Goal: Book appointment/travel/reservation

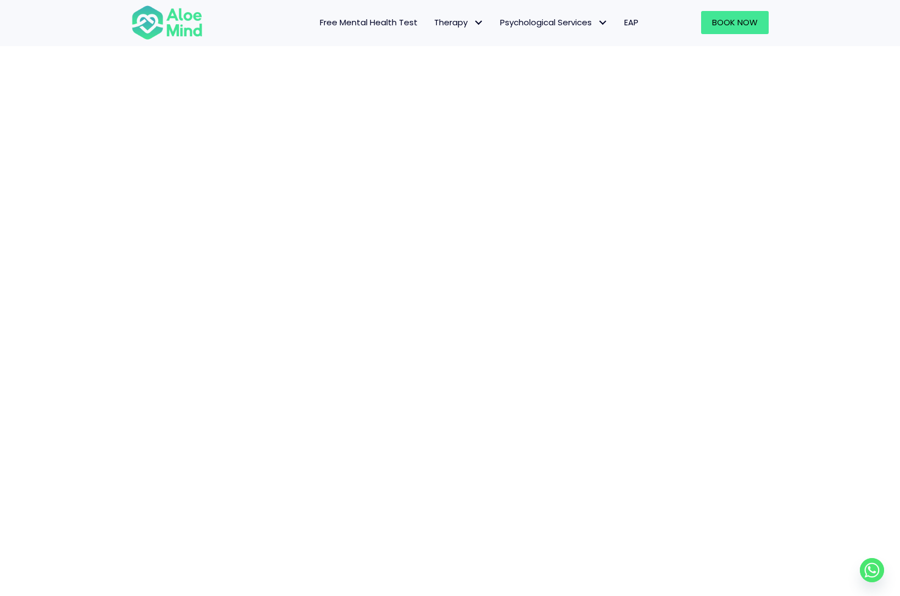
scroll to position [168, 0]
click at [758, 15] on link "Book Now" at bounding box center [735, 22] width 68 height 23
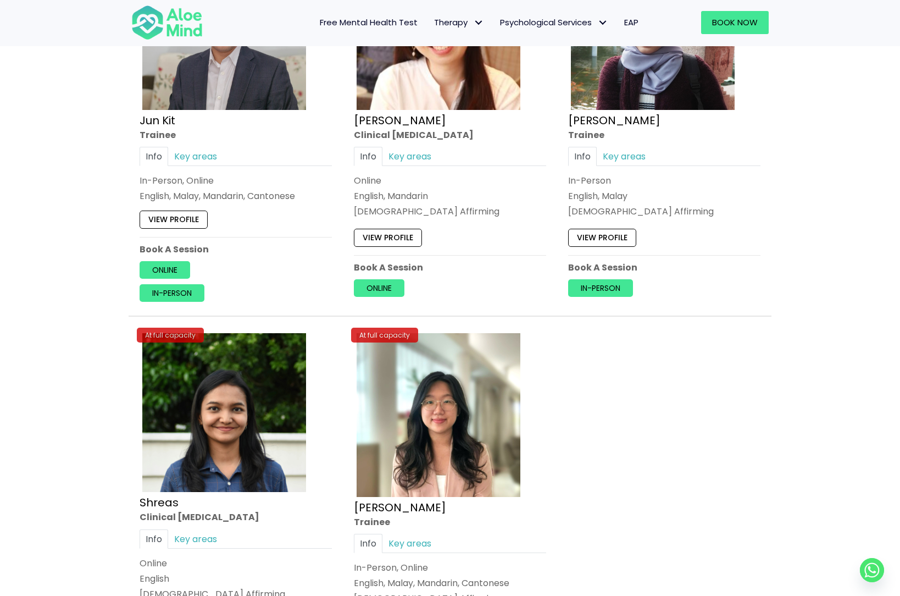
scroll to position [4276, 0]
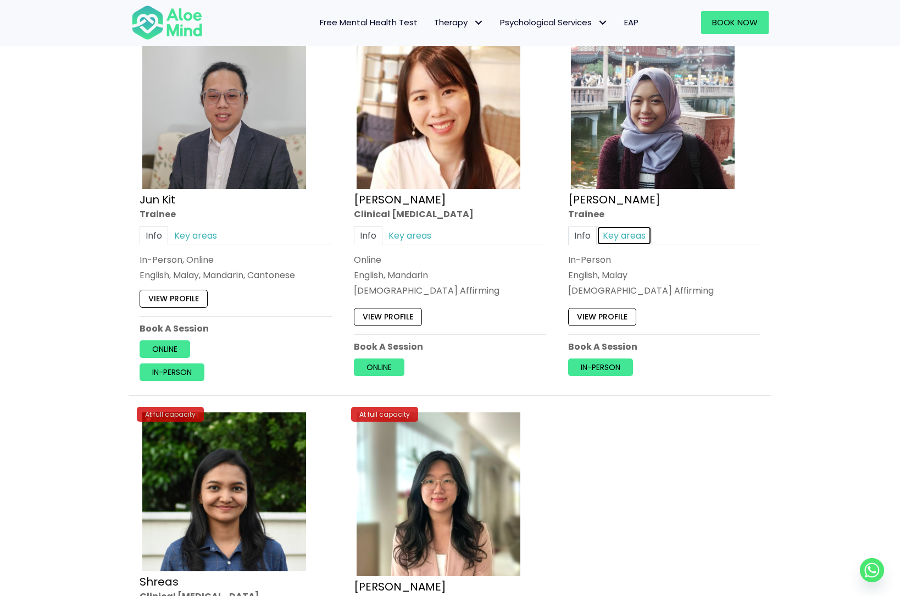
click at [621, 234] on link "Key areas" at bounding box center [624, 235] width 55 height 19
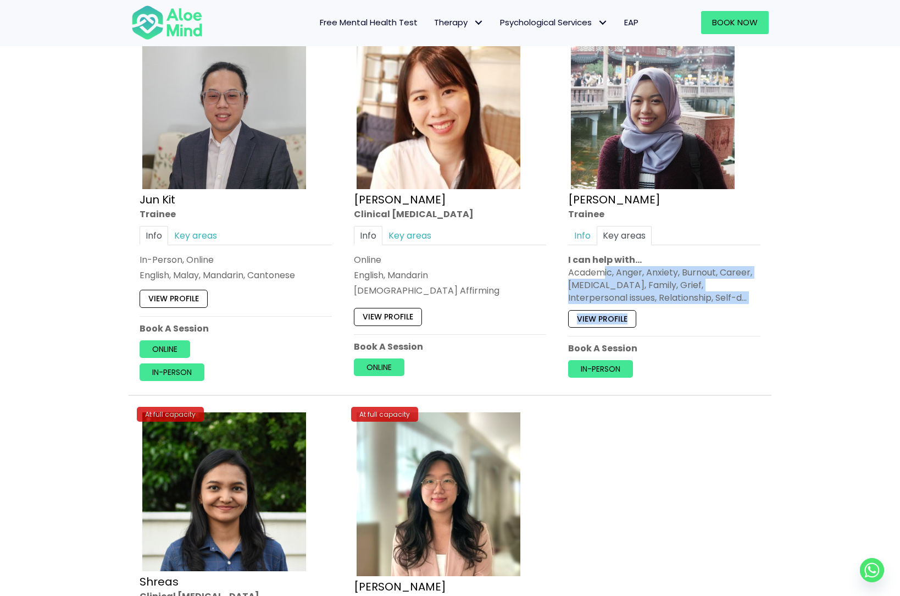
drag, startPoint x: 602, startPoint y: 275, endPoint x: 738, endPoint y: 306, distance: 139.9
click at [738, 306] on div "At full capacity Sara Trainee Info Key areas In-Person English, Malay LGBTQ Aff…" at bounding box center [664, 200] width 209 height 372
drag, startPoint x: 738, startPoint y: 306, endPoint x: 651, endPoint y: 293, distance: 87.8
click at [652, 290] on div "Academic, Anger, Anxiety, Burnout, Career, Depression, Family, Grief, Interpers…" at bounding box center [664, 285] width 192 height 38
click at [607, 312] on link "View profile" at bounding box center [602, 319] width 68 height 18
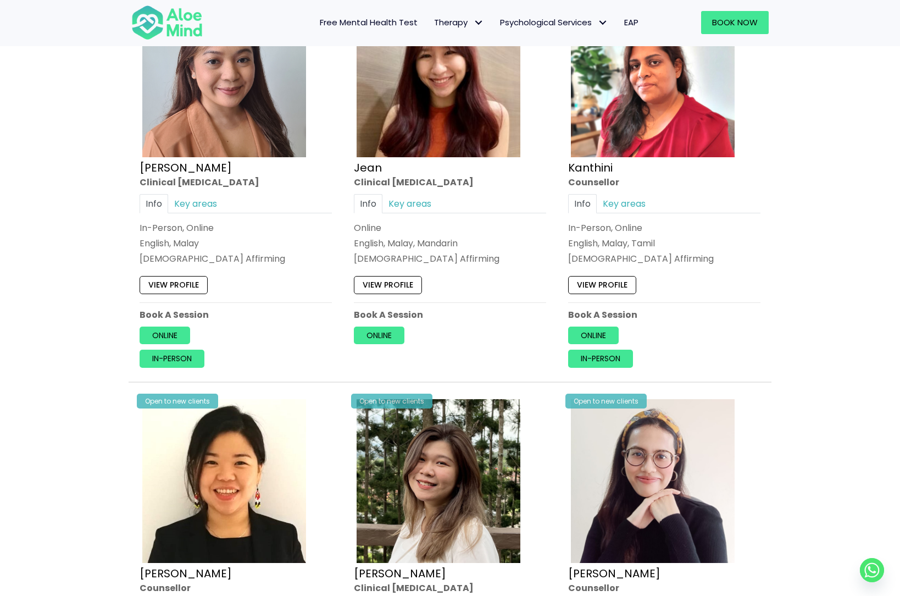
scroll to position [1463, 0]
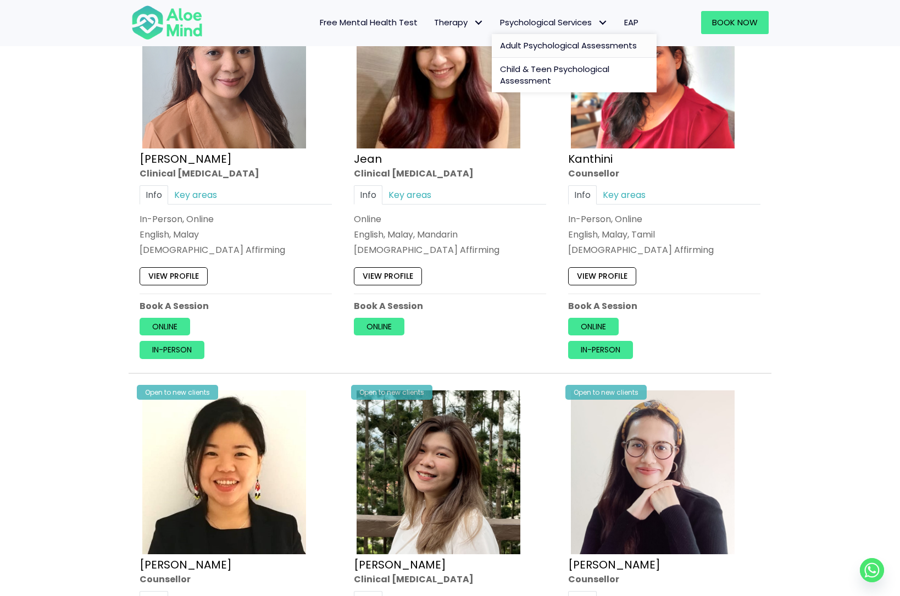
click at [552, 46] on span "Adult Psychological Assessments" at bounding box center [568, 46] width 137 height 12
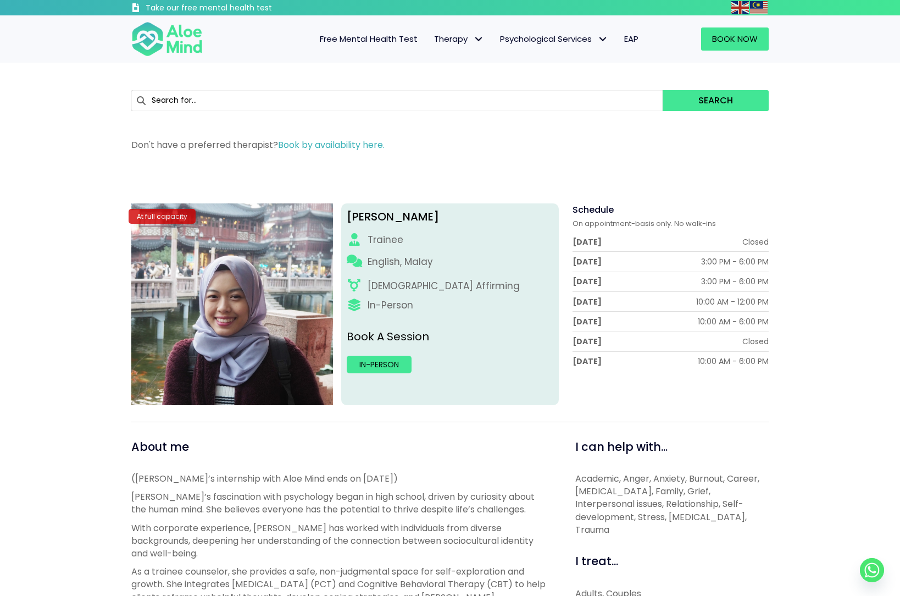
click at [342, 38] on span "Free Mental Health Test" at bounding box center [369, 39] width 98 height 12
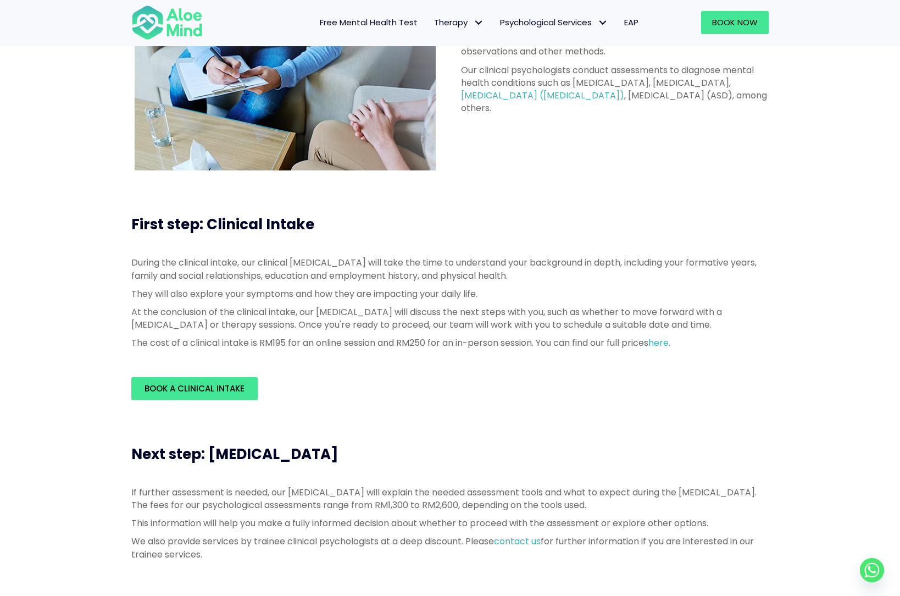
scroll to position [128, 0]
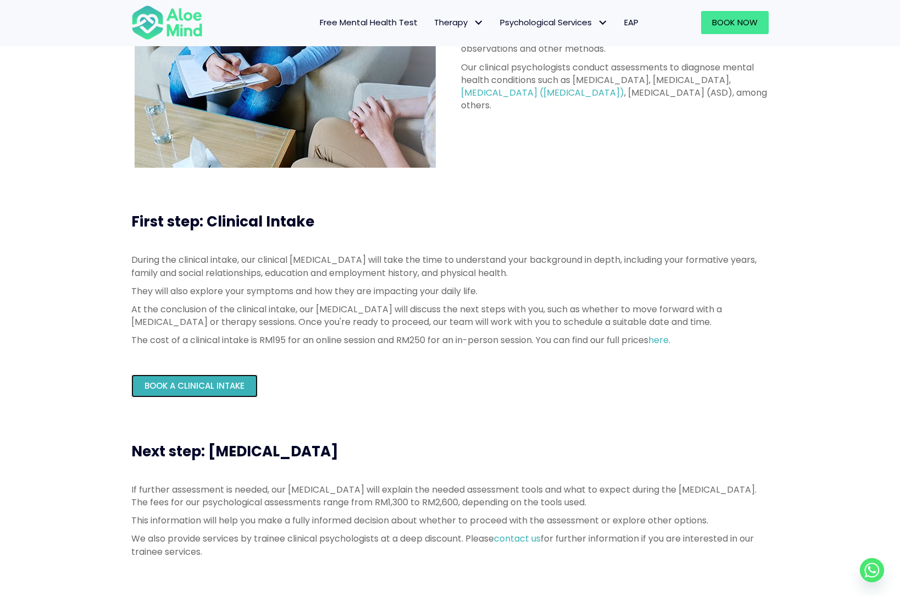
click at [211, 378] on link "Book a Clinical Intake" at bounding box center [194, 385] width 126 height 23
click at [358, 18] on span "Free Mental Health Test" at bounding box center [369, 22] width 98 height 12
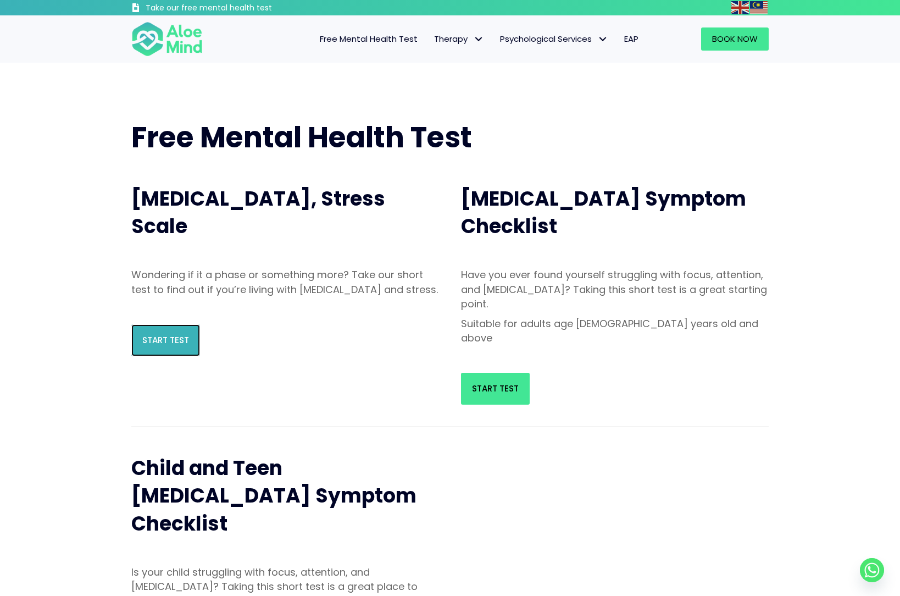
click at [167, 346] on span "Start Test" at bounding box center [165, 340] width 47 height 12
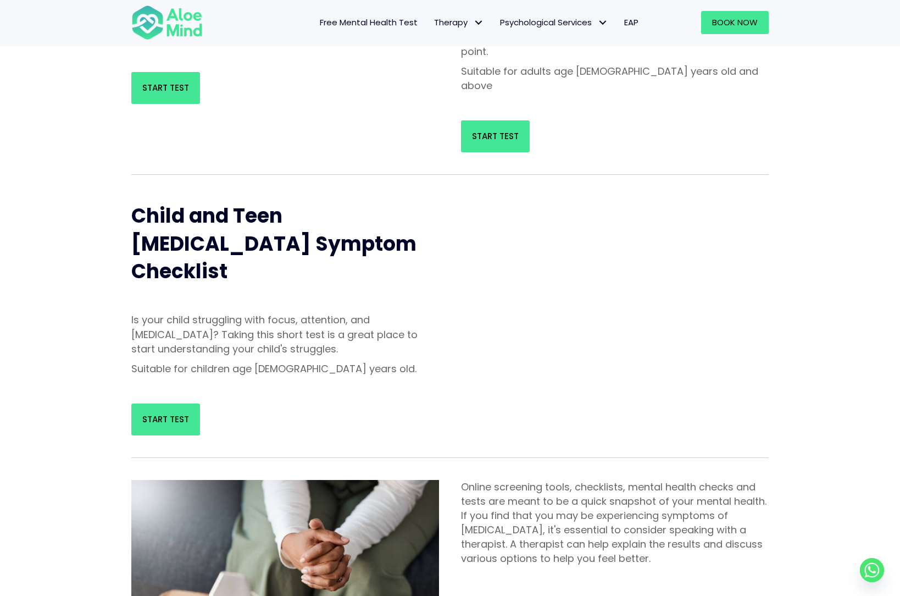
scroll to position [275, 0]
